Goal: Transaction & Acquisition: Purchase product/service

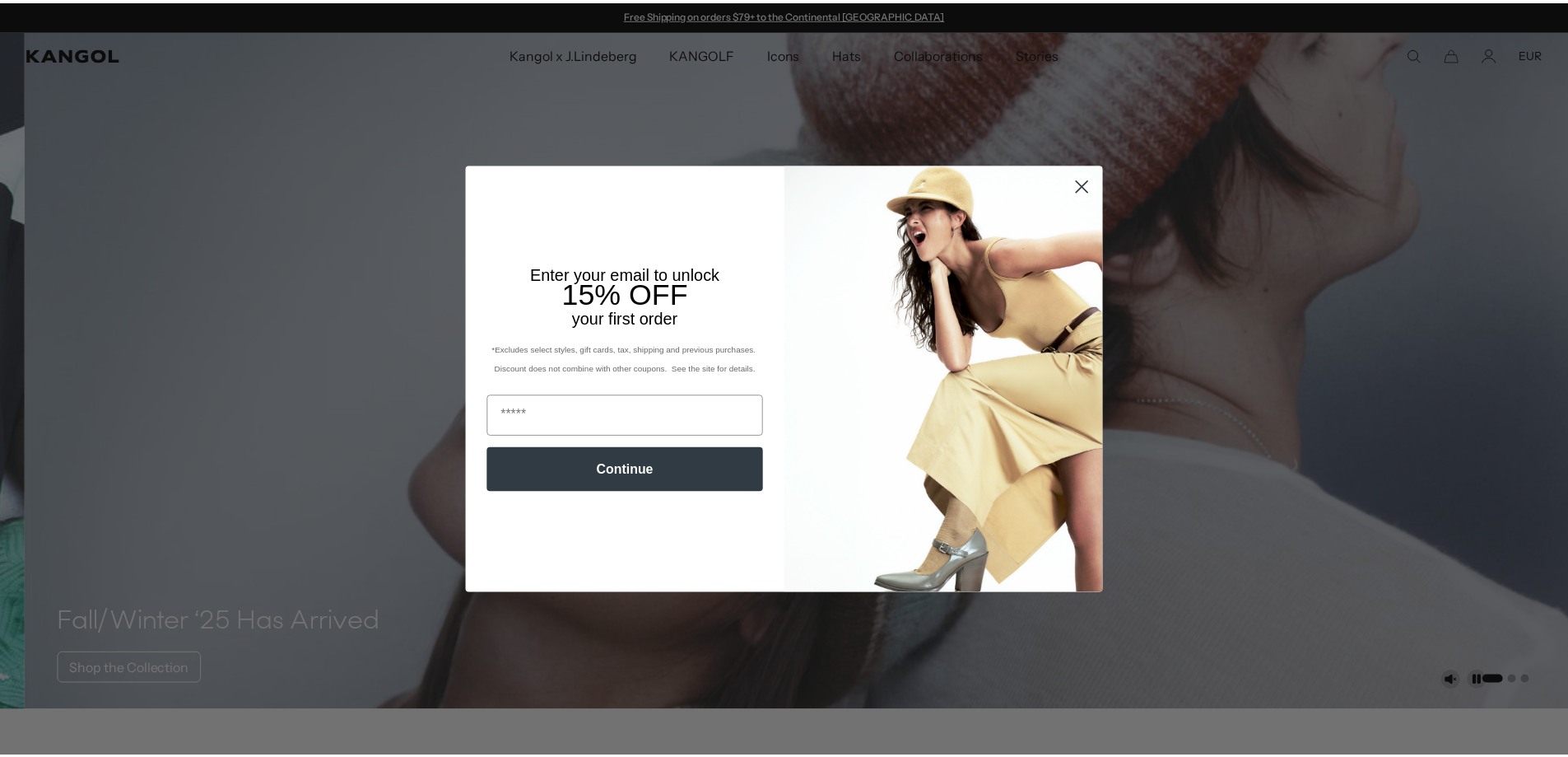
scroll to position [0, 339]
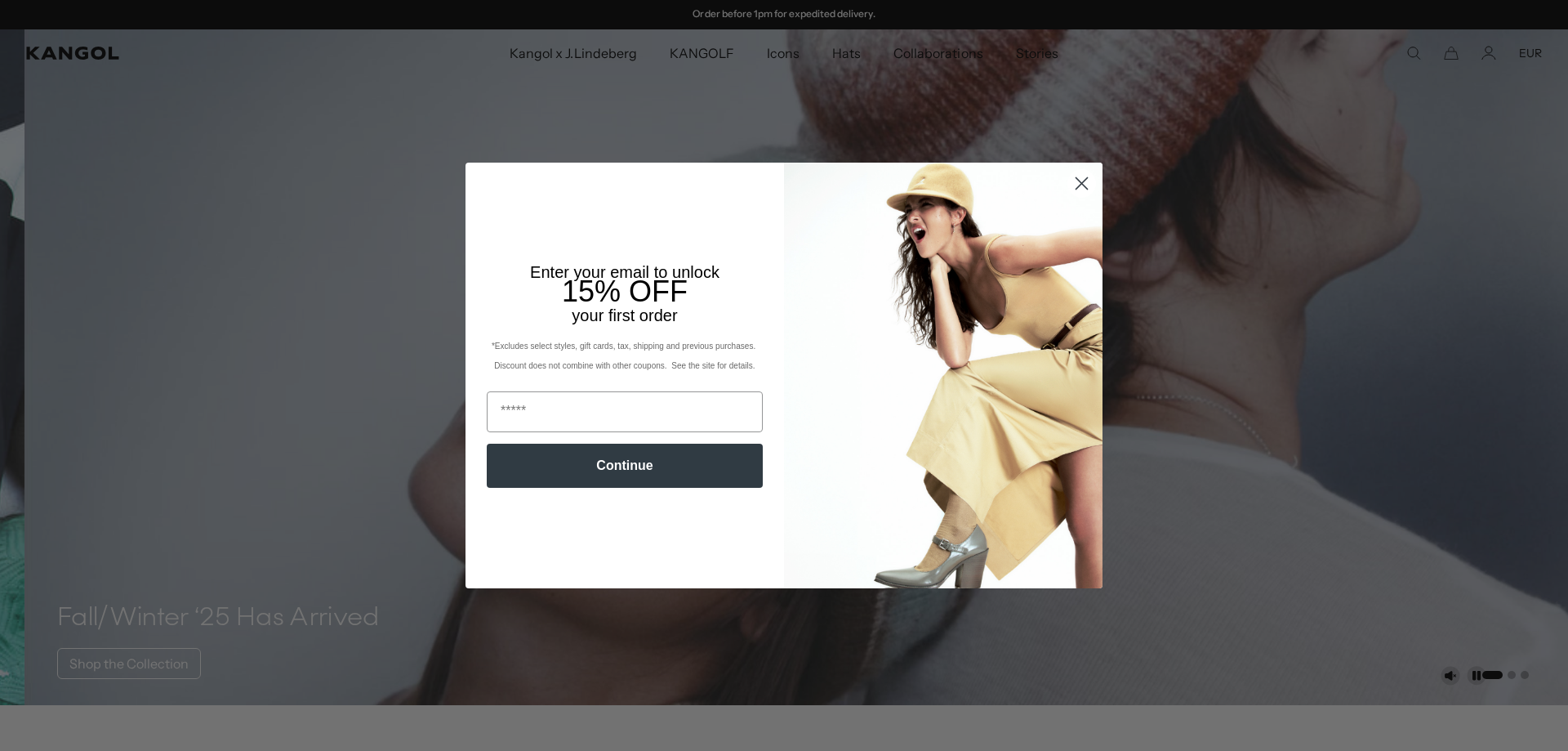
click at [1078, 181] on icon "Close dialog" at bounding box center [1082, 183] width 11 height 11
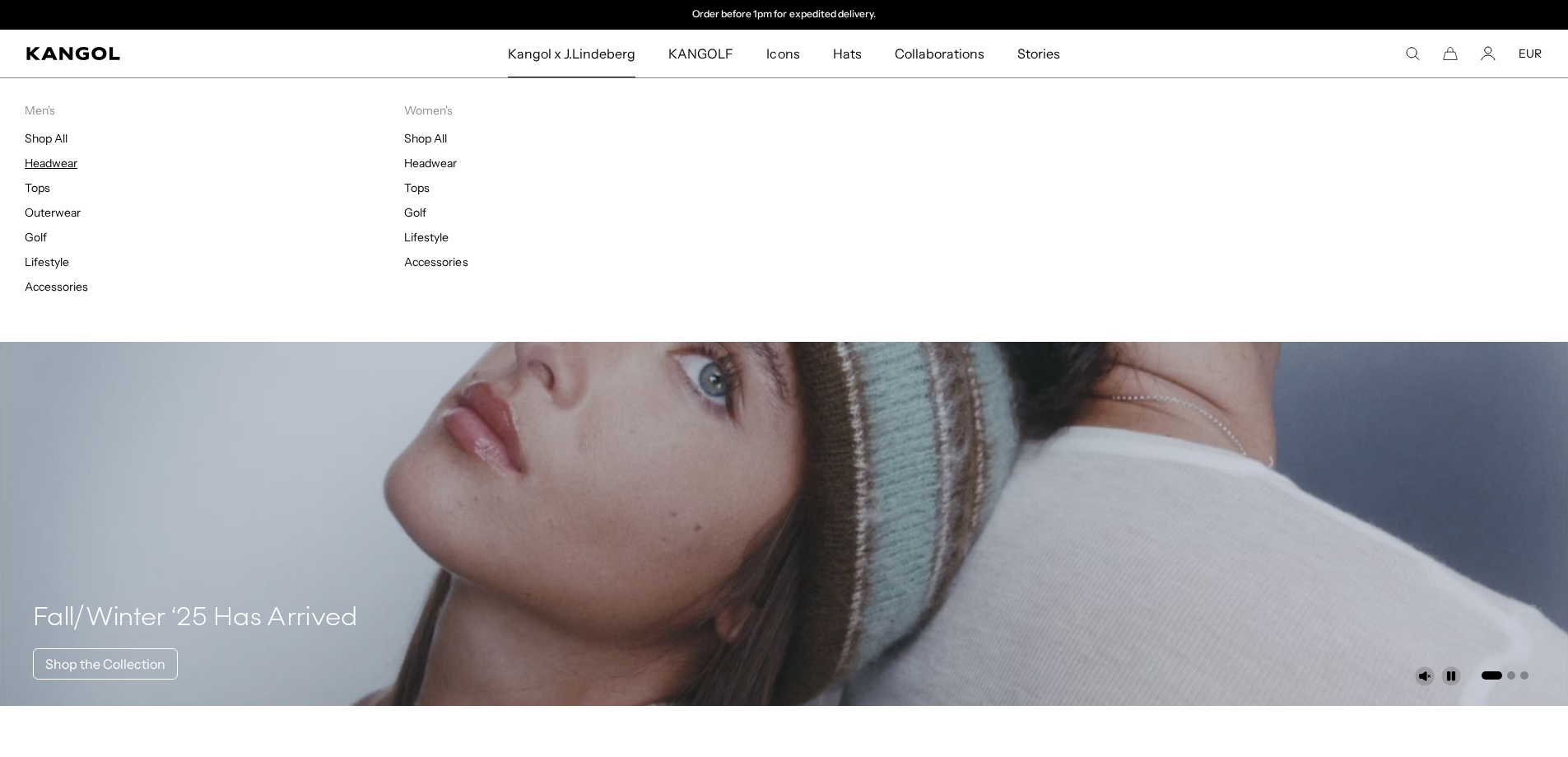
click at [56, 163] on link "Headwear" at bounding box center [51, 163] width 53 height 15
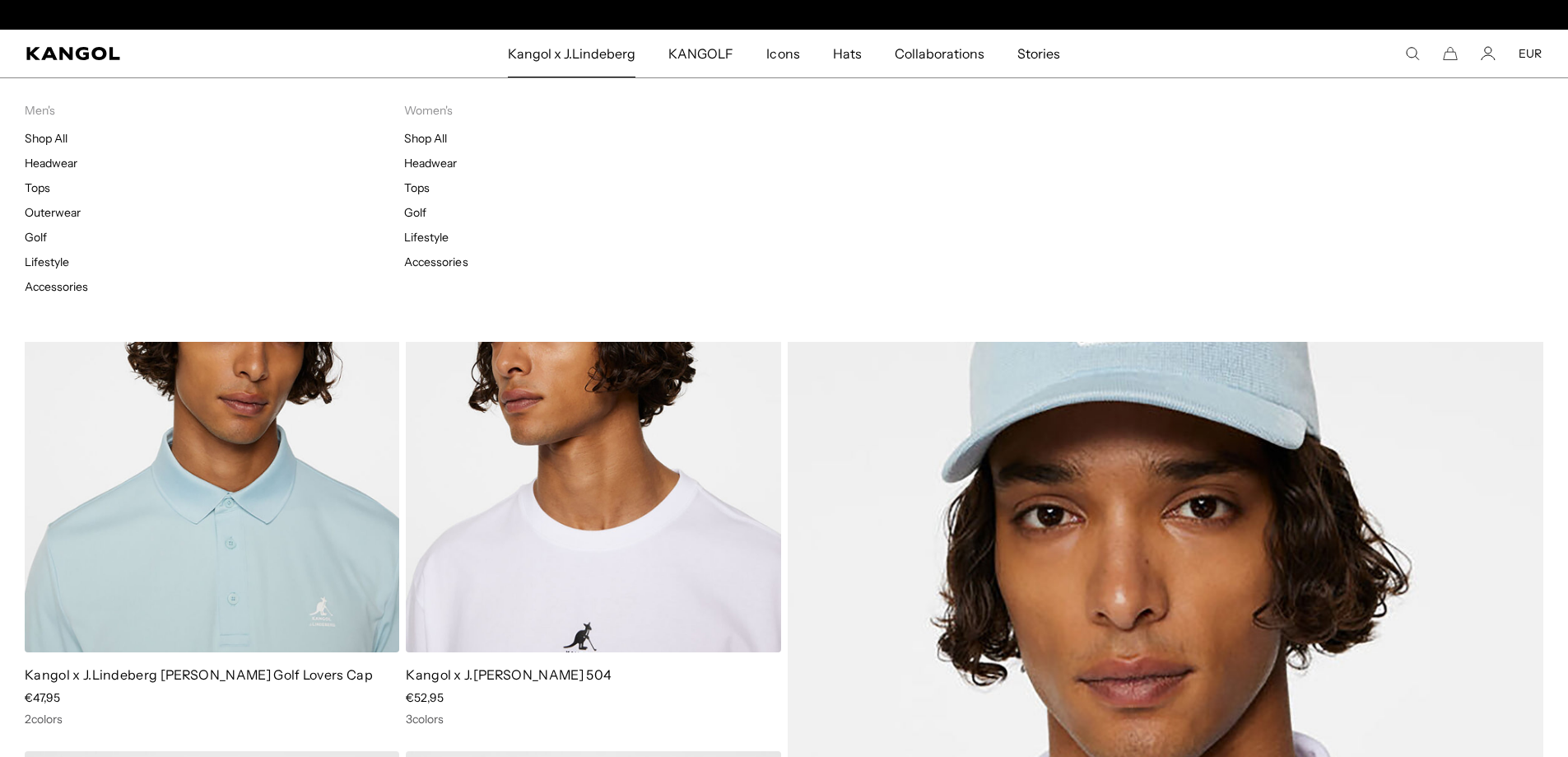
scroll to position [0, 339]
click at [45, 188] on link "Tops" at bounding box center [37, 188] width 25 height 15
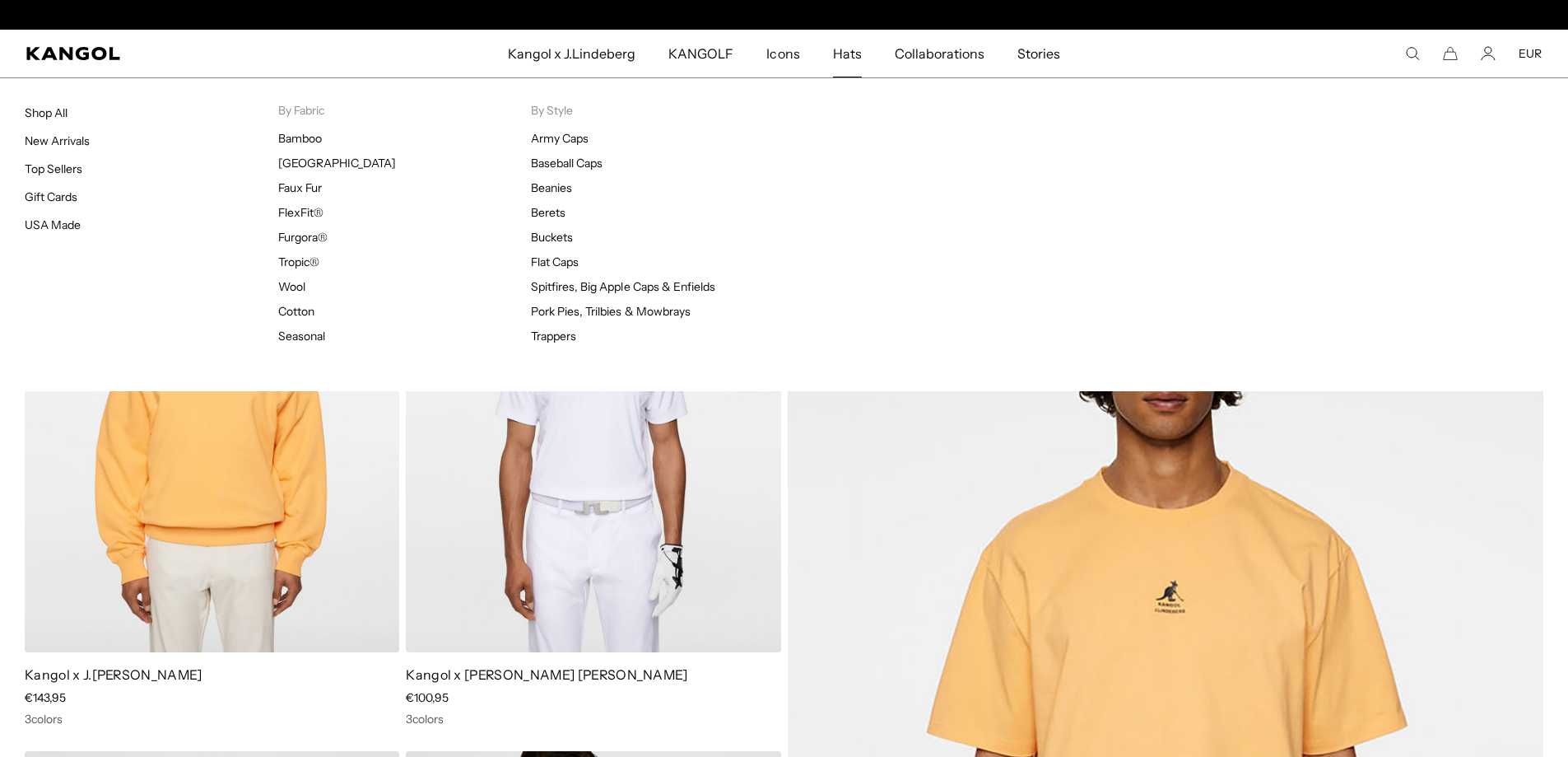
scroll to position [0, 339]
click at [850, 56] on span "Hats" at bounding box center [847, 53] width 29 height 47
